Goal: Task Accomplishment & Management: Manage account settings

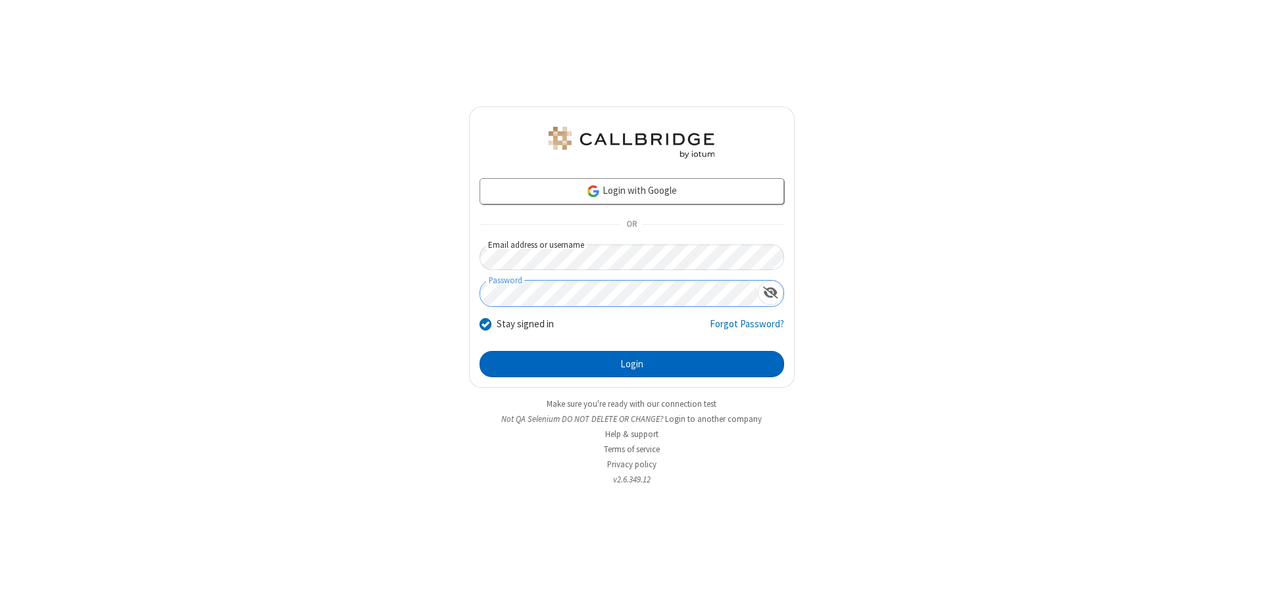
click at [631, 364] on button "Login" at bounding box center [631, 364] width 304 height 26
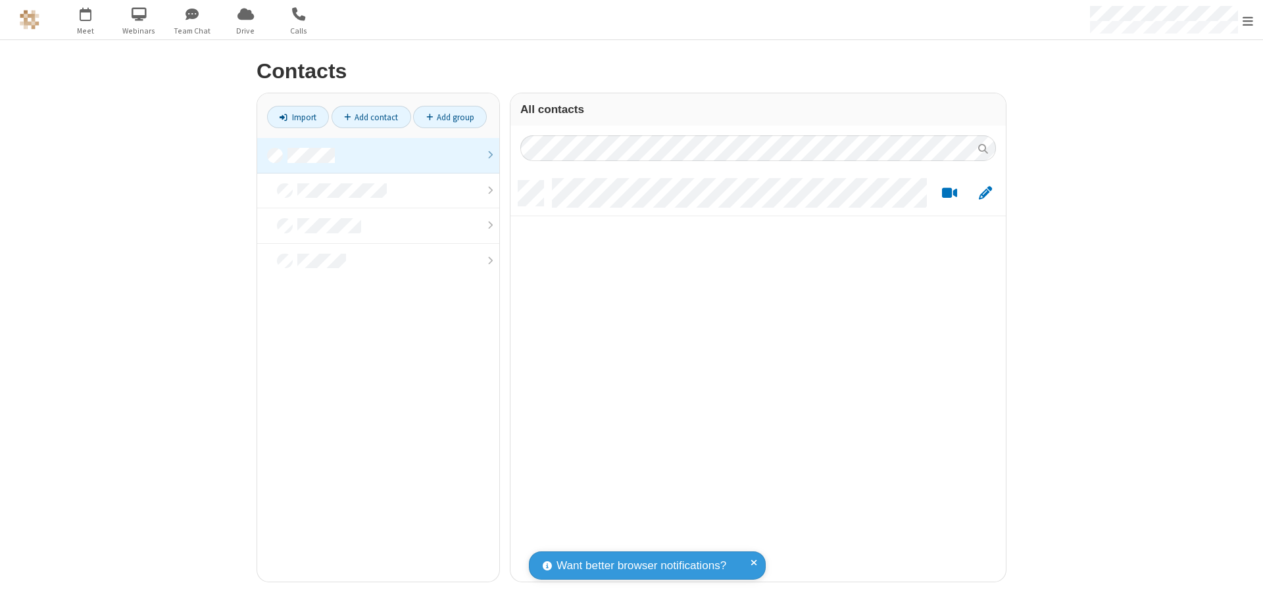
scroll to position [401, 485]
click at [378, 155] on link at bounding box center [378, 156] width 242 height 36
click at [371, 117] on link "Add contact" at bounding box center [371, 117] width 80 height 22
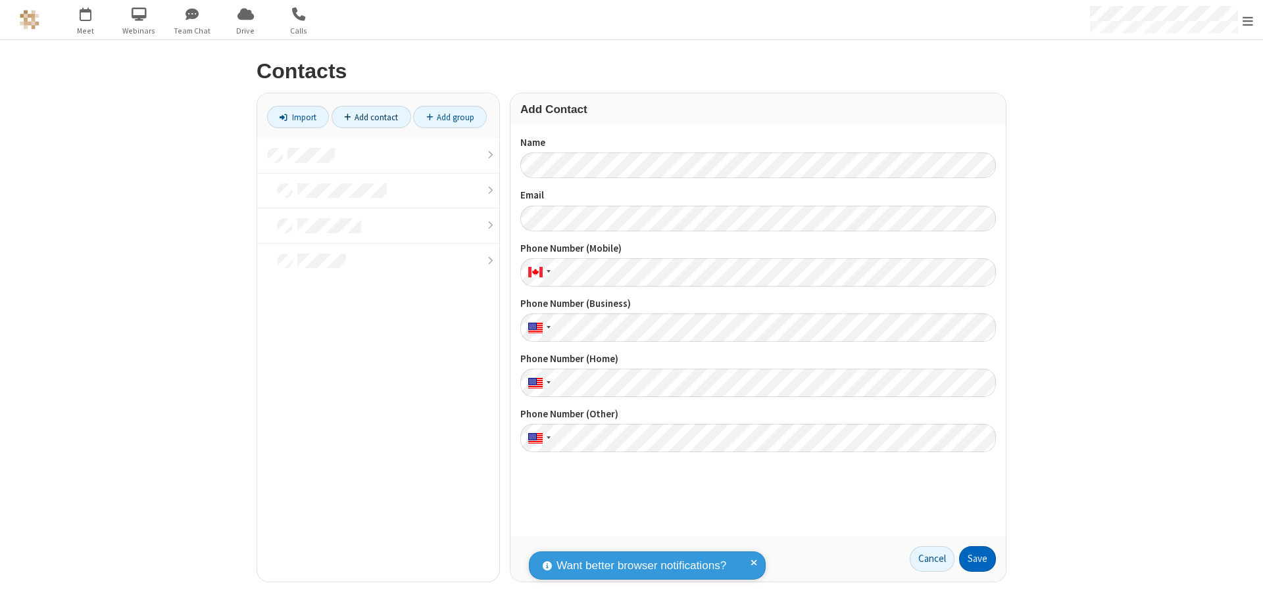
click at [977, 559] on button "Save" at bounding box center [977, 559] width 37 height 26
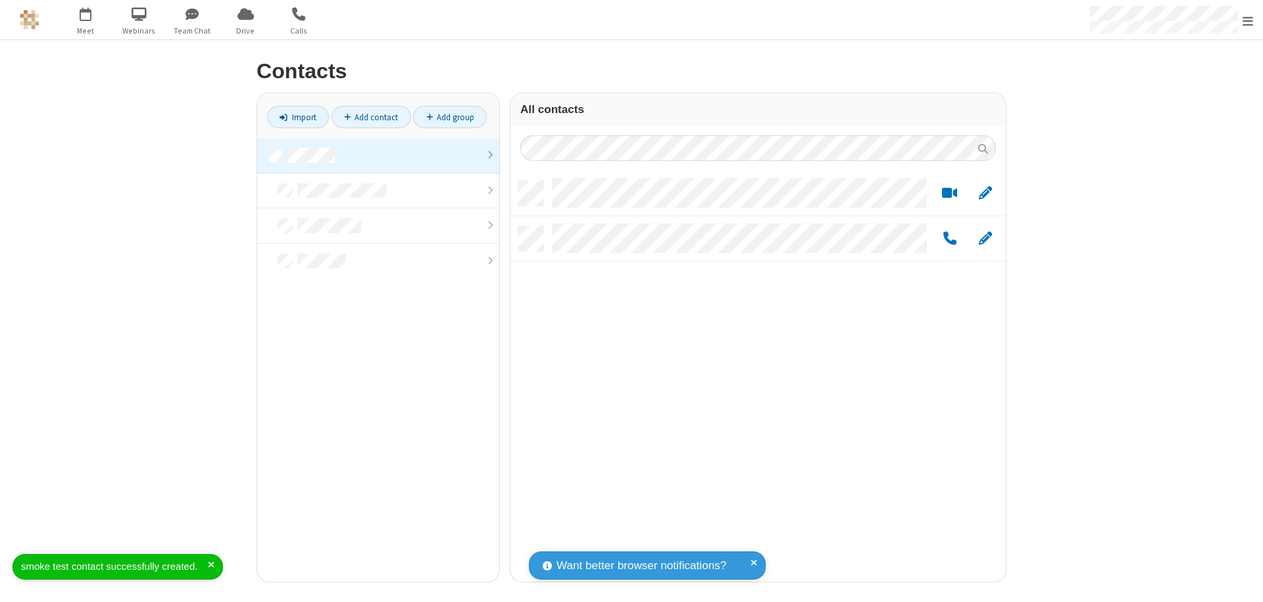
scroll to position [401, 485]
